Goal: Task Accomplishment & Management: Manage account settings

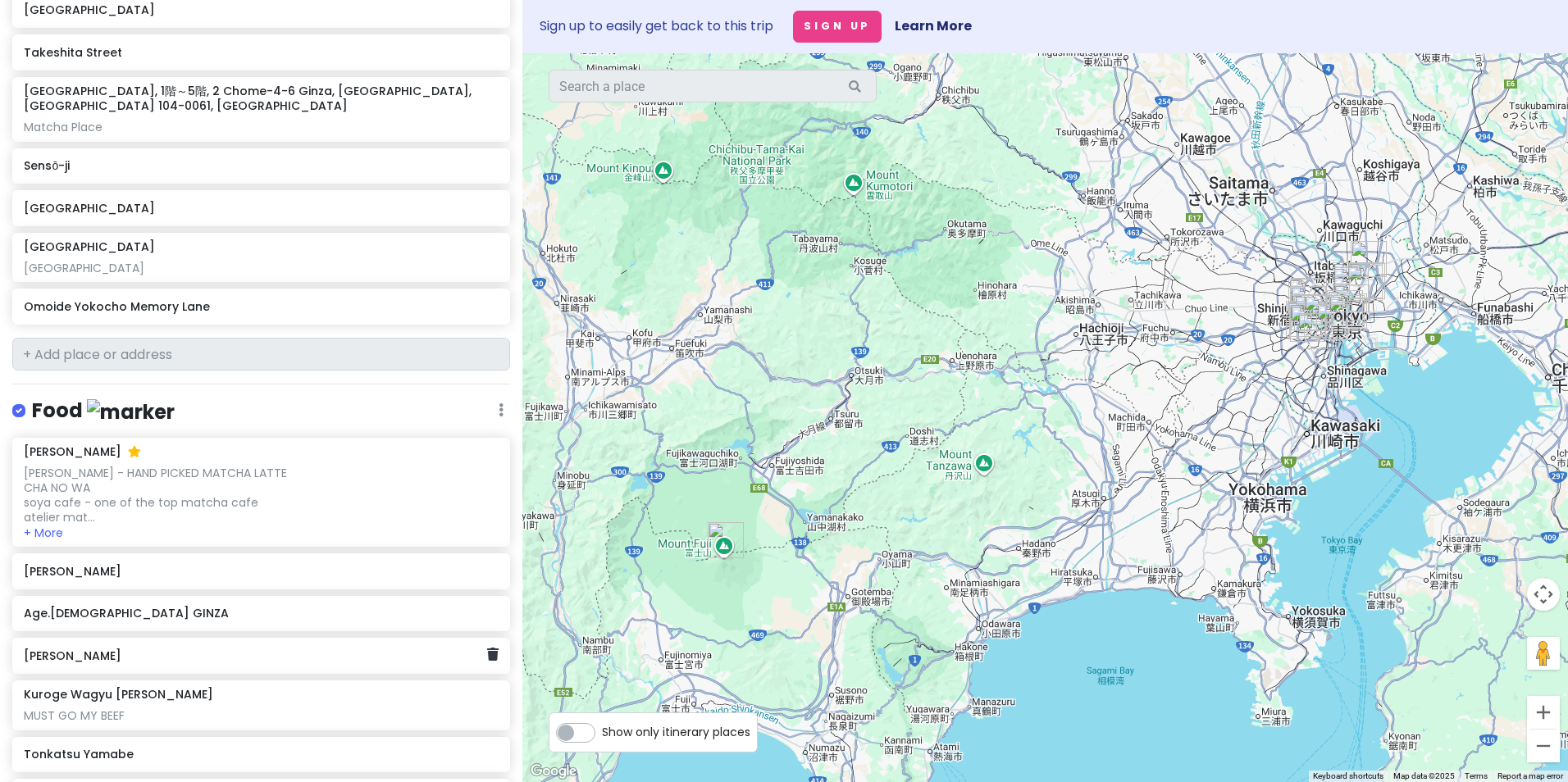
scroll to position [1066, 0]
